Goal: Task Accomplishment & Management: Manage account settings

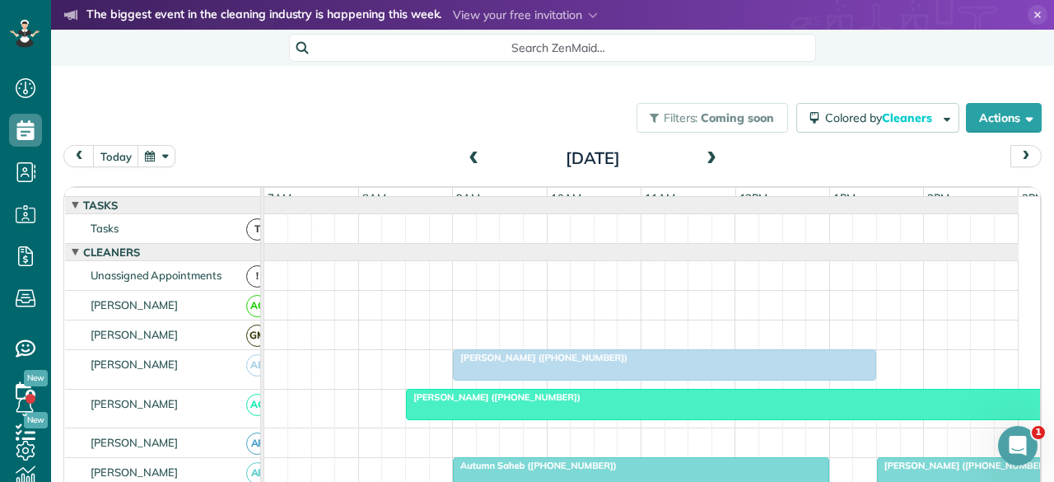
click at [702, 156] on span at bounding box center [711, 159] width 18 height 15
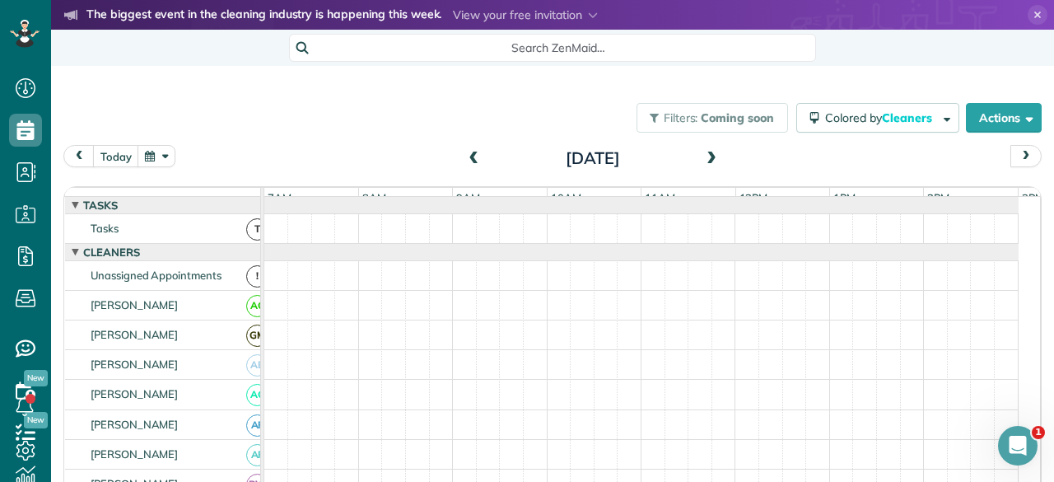
click at [702, 156] on span at bounding box center [711, 159] width 18 height 15
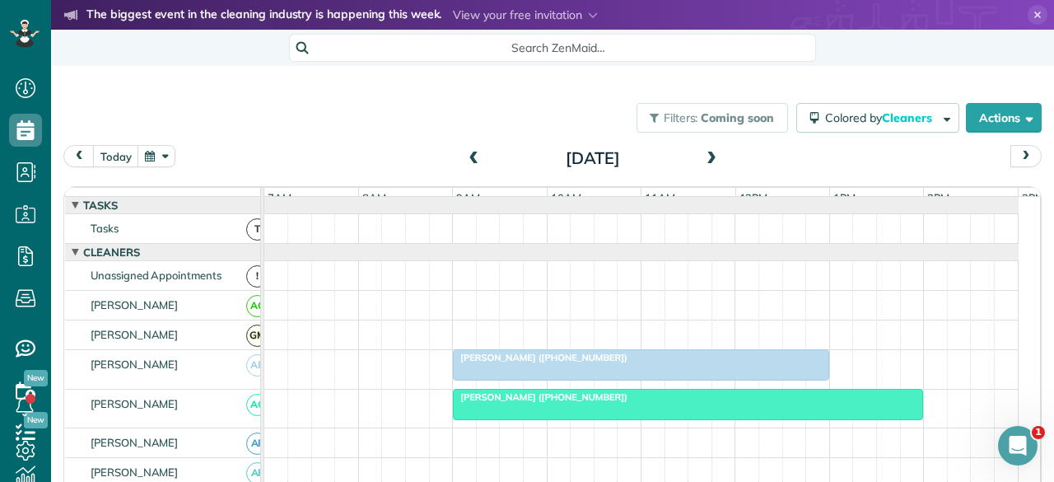
click at [702, 156] on span at bounding box center [711, 159] width 18 height 15
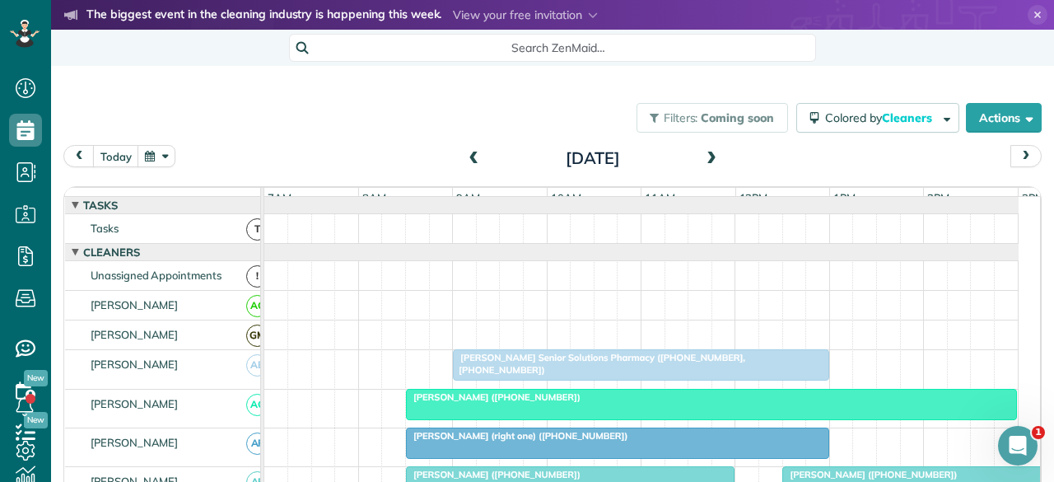
click at [702, 156] on span at bounding box center [711, 159] width 18 height 15
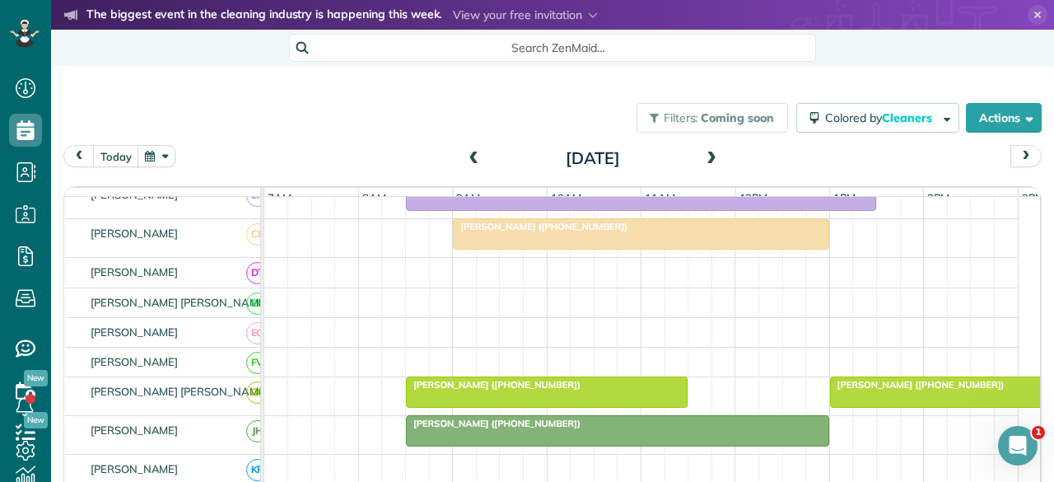
scroll to position [412, 0]
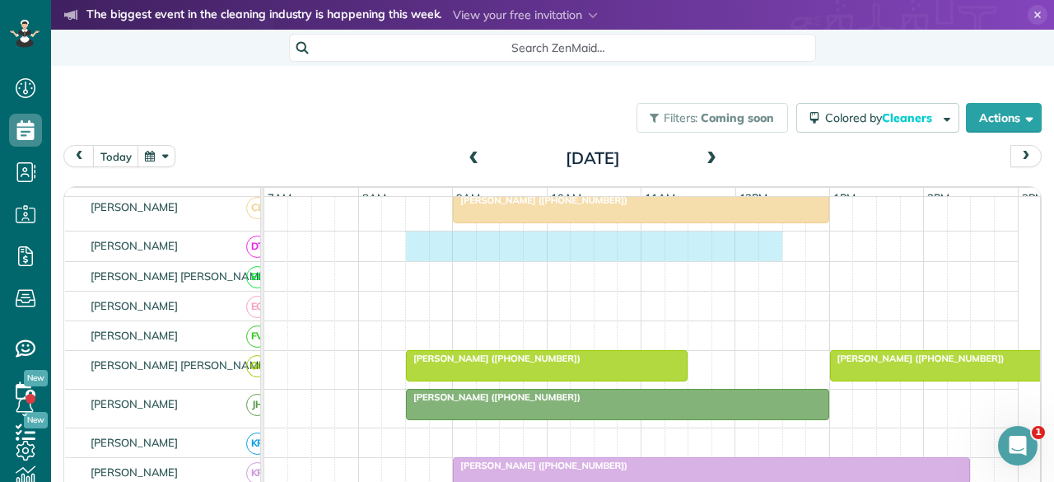
drag, startPoint x: 407, startPoint y: 249, endPoint x: 776, endPoint y: 259, distance: 369.0
click at [769, 257] on div at bounding box center [641, 245] width 754 height 29
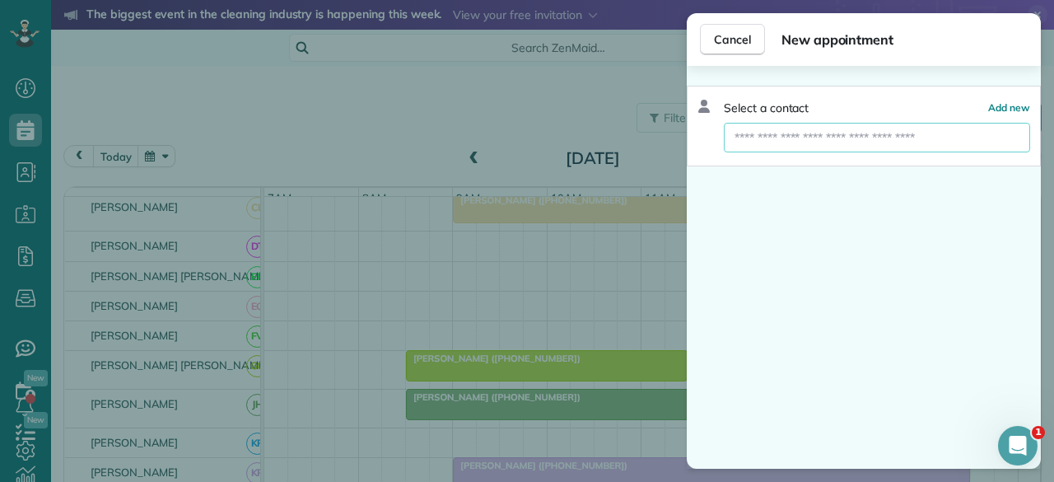
click at [792, 133] on input "text" at bounding box center [877, 138] width 306 height 30
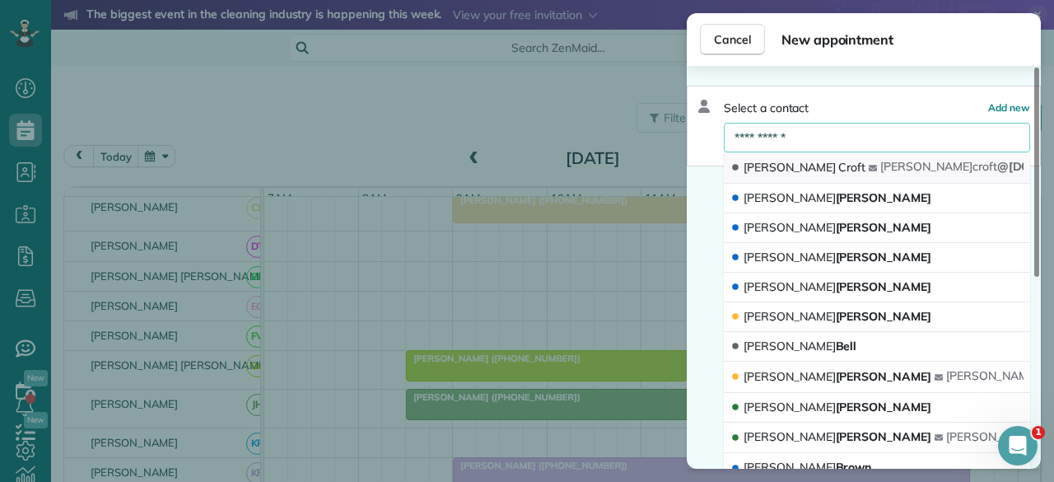
type input "**********"
click at [756, 160] on span "[PERSON_NAME]" at bounding box center [790, 167] width 92 height 15
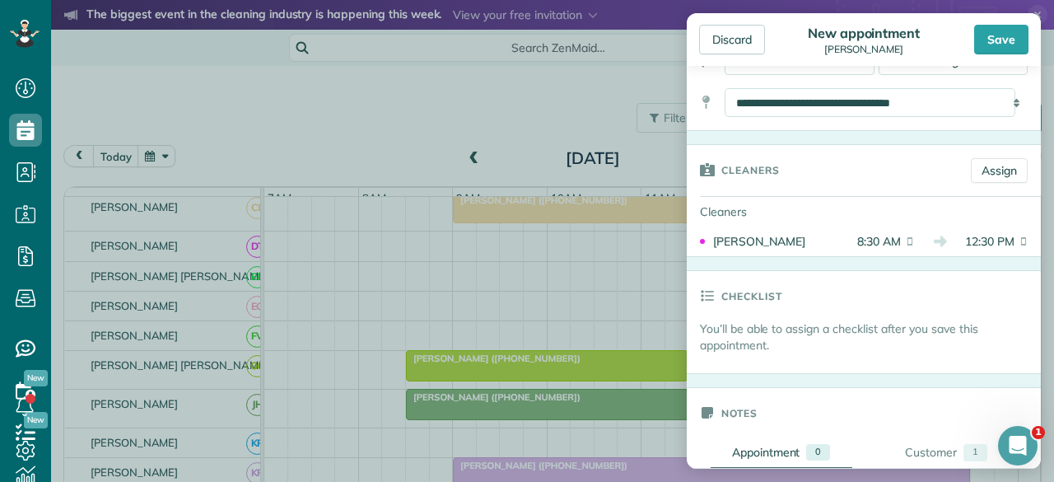
scroll to position [82, 0]
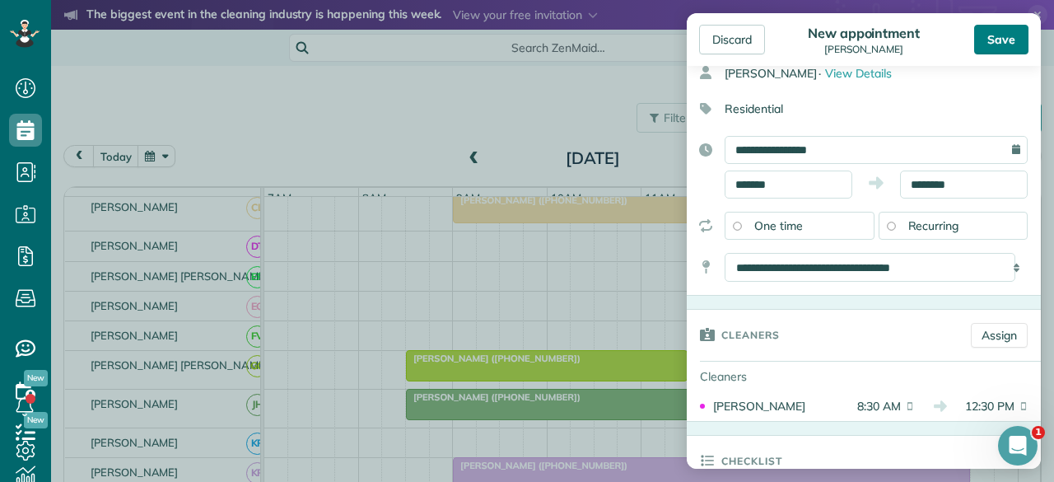
click at [991, 38] on div "Save" at bounding box center [1001, 40] width 54 height 30
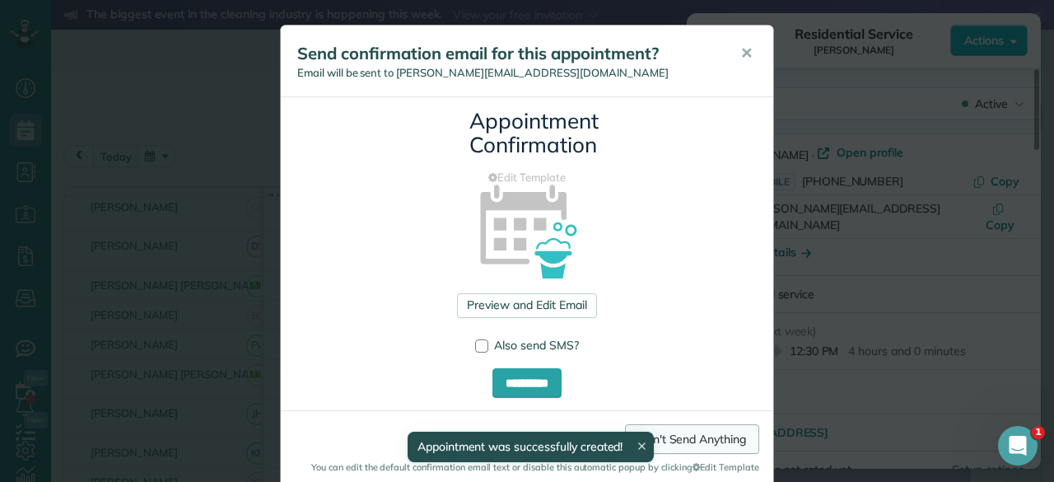
click at [697, 438] on link "Don't Send Anything" at bounding box center [692, 439] width 134 height 30
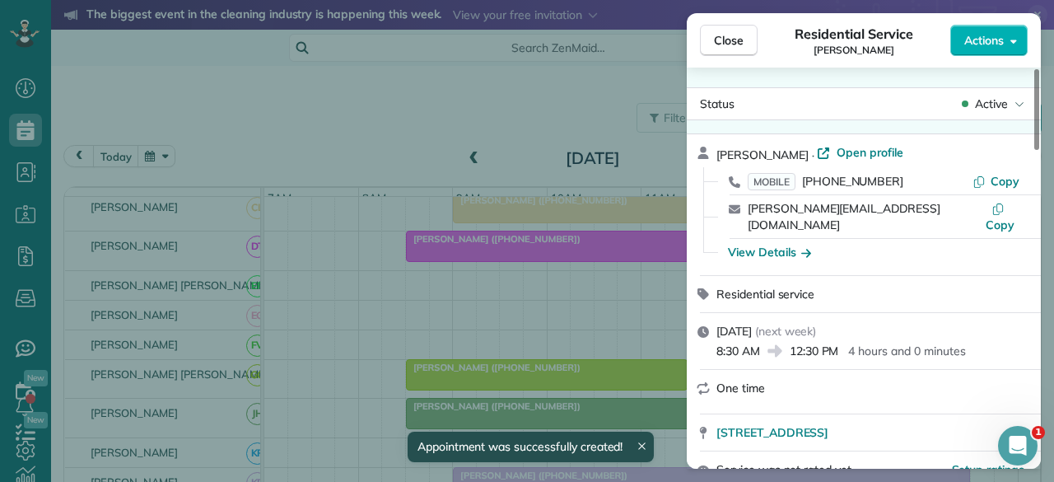
drag, startPoint x: 725, startPoint y: 40, endPoint x: 674, endPoint y: 138, distance: 110.9
click at [725, 40] on span "Close" at bounding box center [729, 40] width 30 height 16
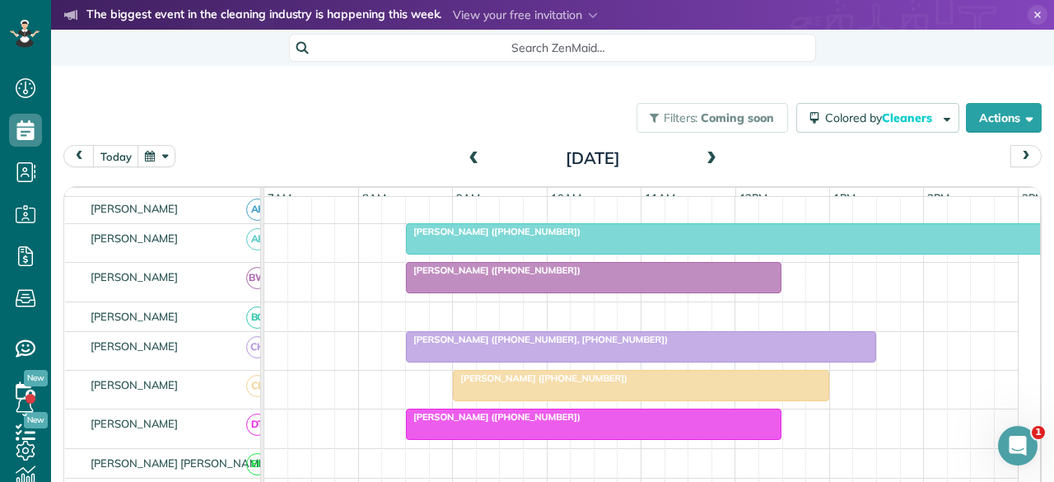
scroll to position [247, 0]
